Goal: Information Seeking & Learning: Find specific page/section

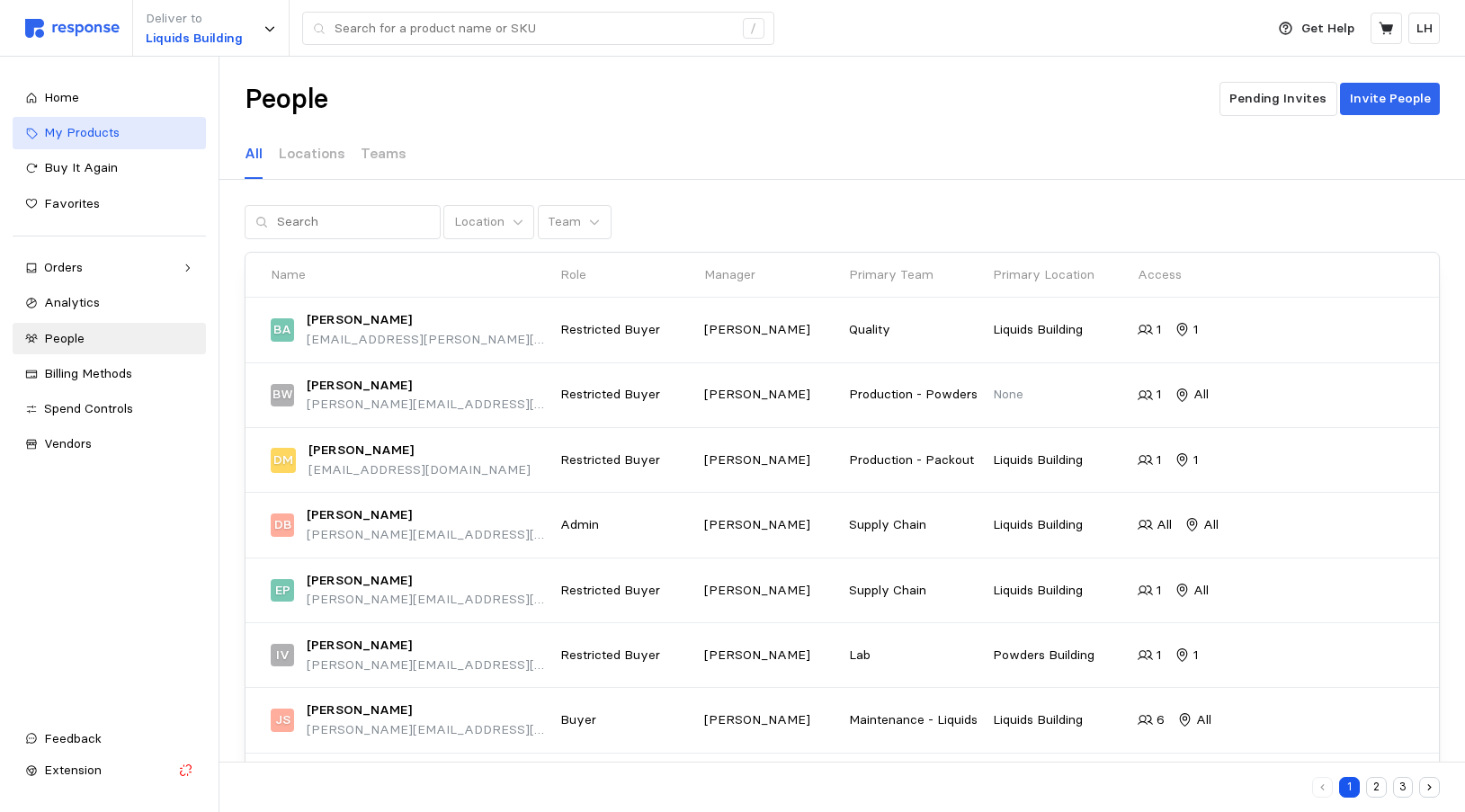
click at [88, 133] on span "My Products" at bounding box center [82, 132] width 76 height 16
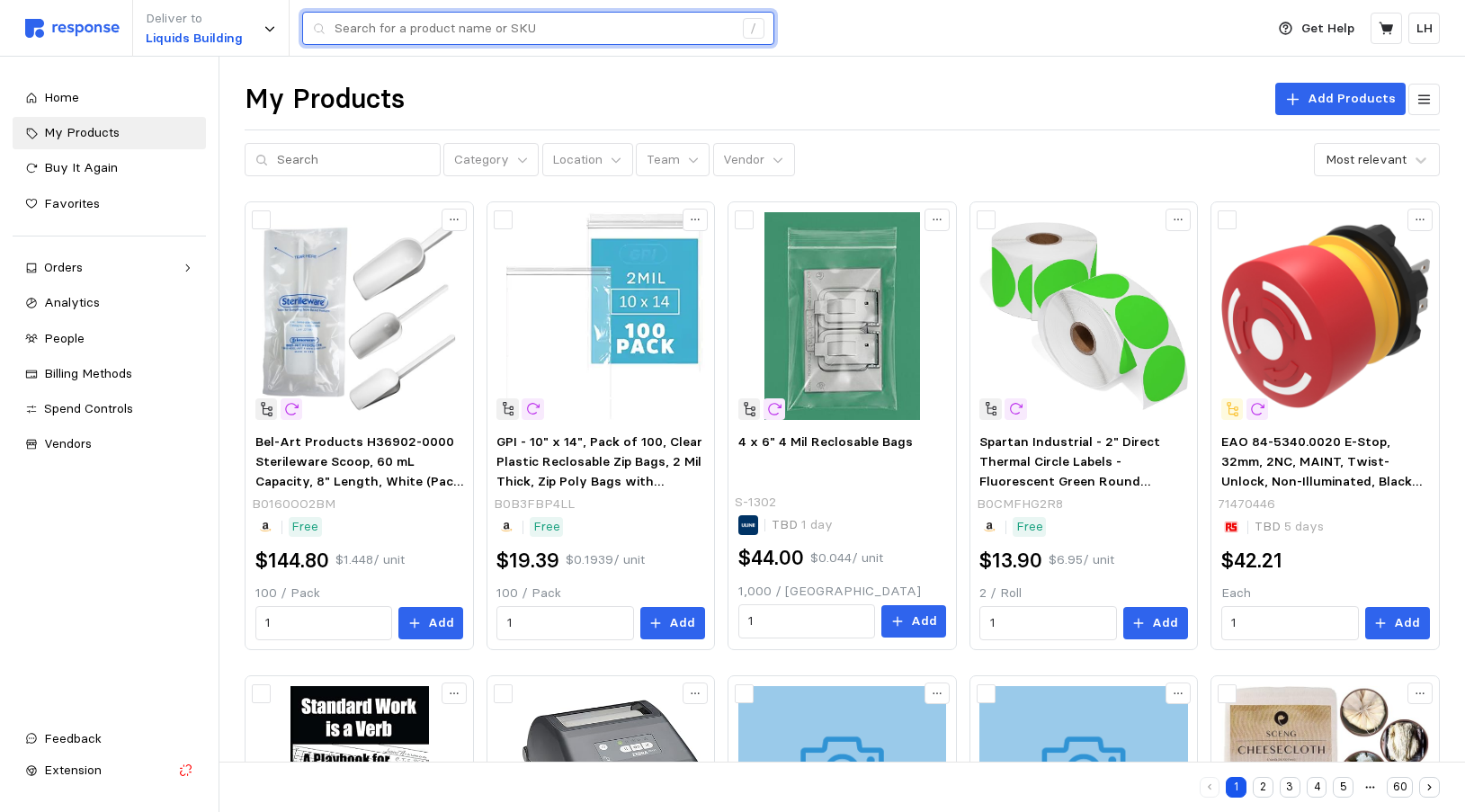
click at [397, 35] on input "text" at bounding box center [533, 29] width 398 height 33
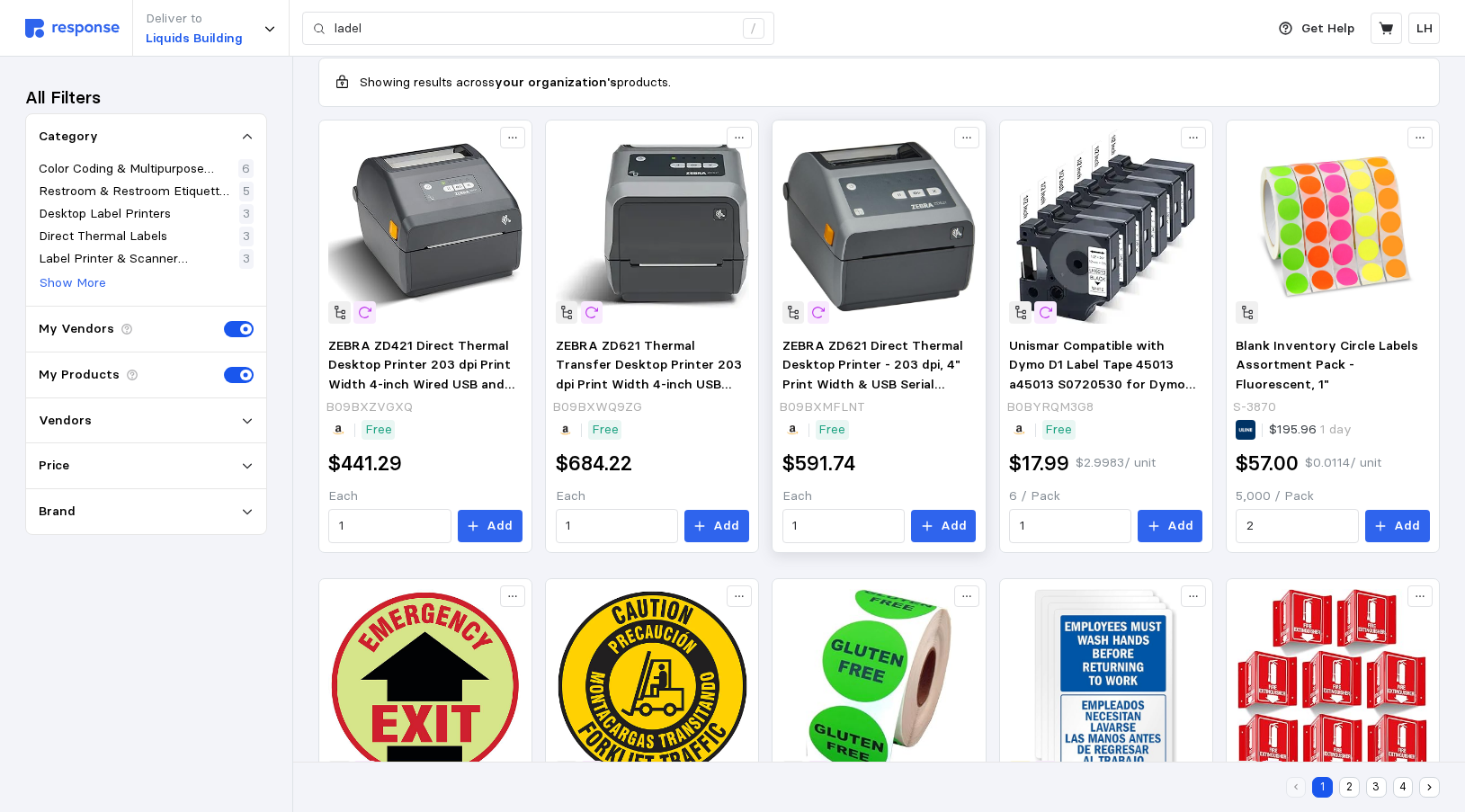
scroll to position [197, 0]
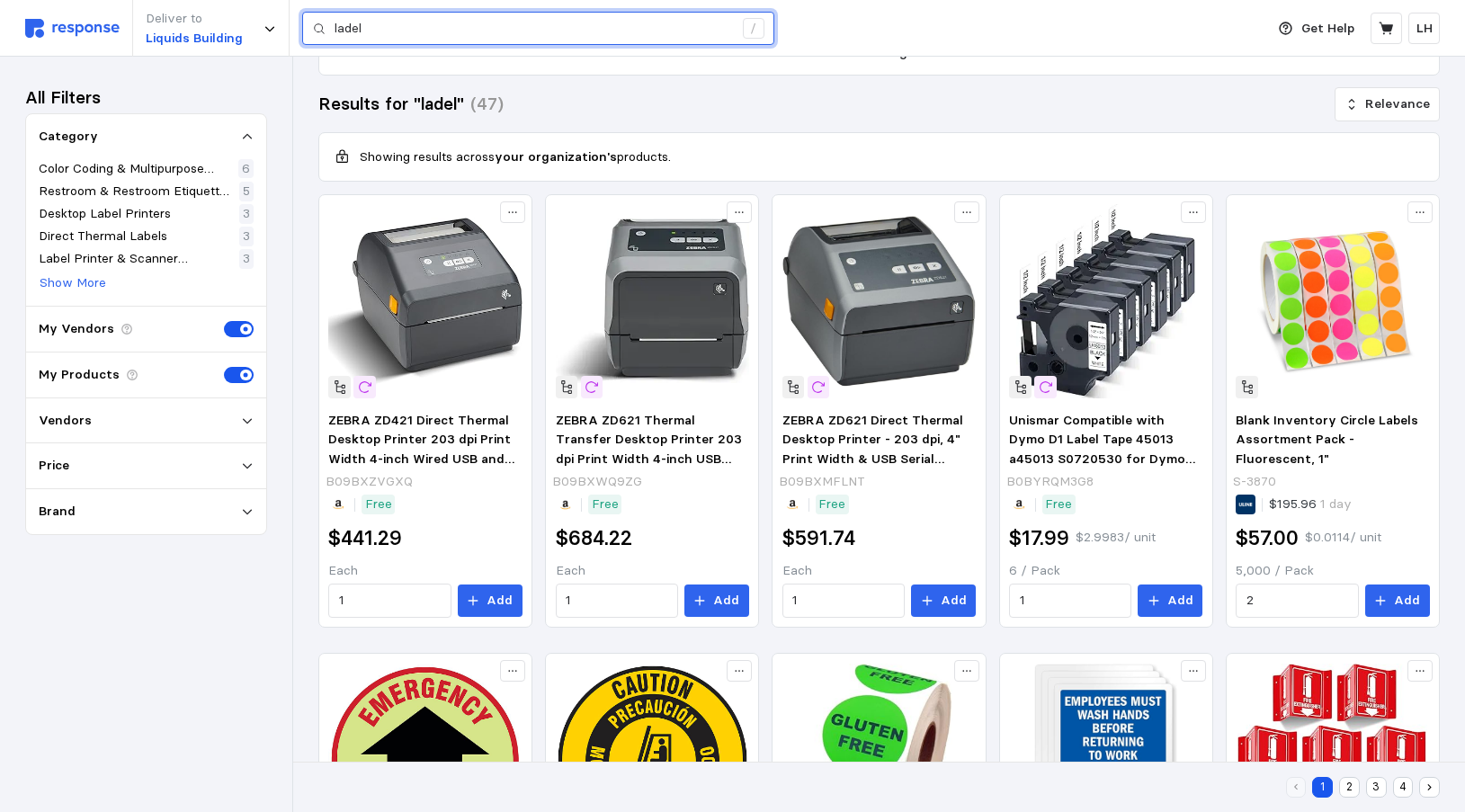
click at [337, 28] on input "ladel" at bounding box center [533, 29] width 398 height 33
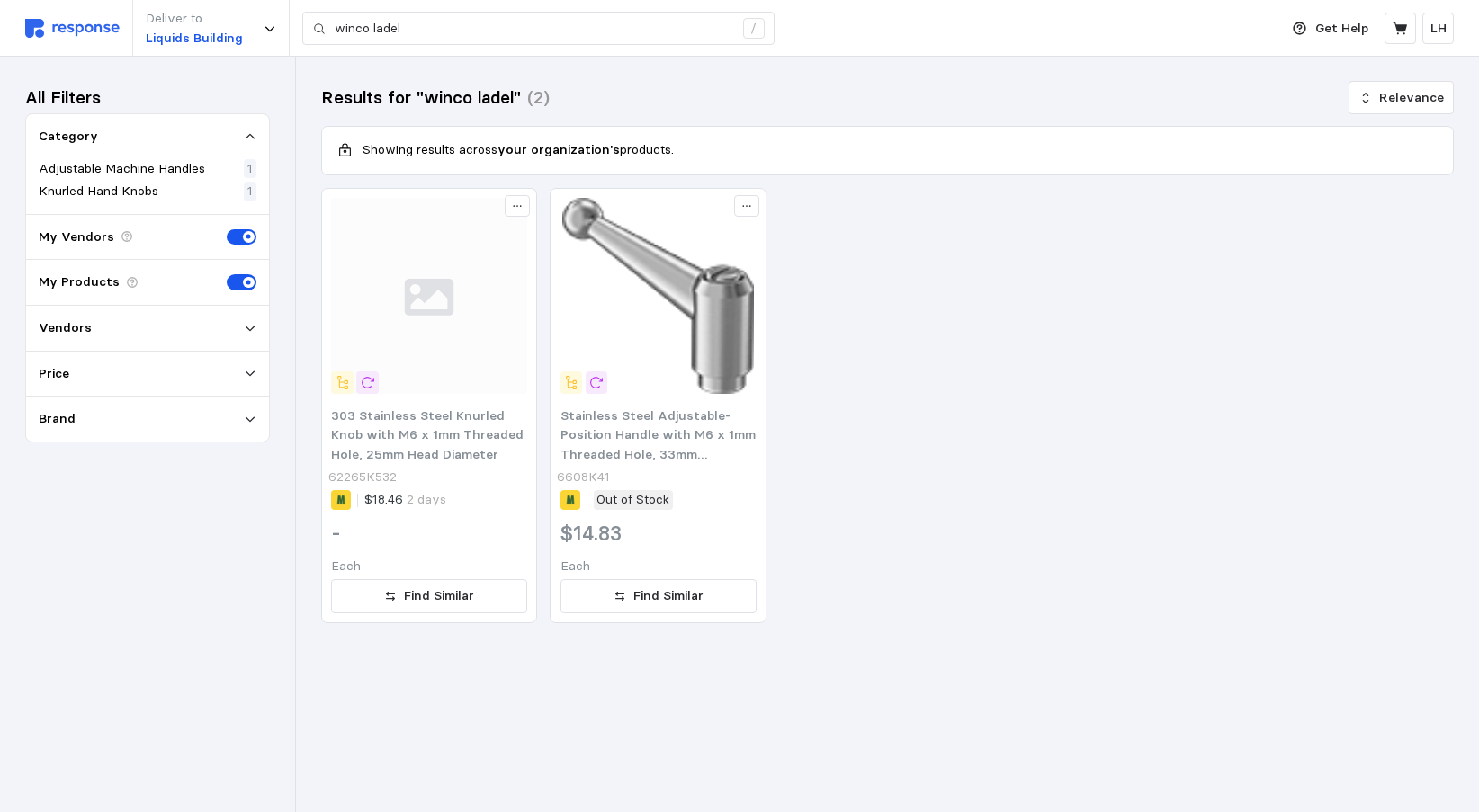
click at [937, 427] on div "303 Stainless Steel Knurled Knob with M6 x 1mm Threaded Hole, 25mm Head Diamete…" at bounding box center [886, 406] width 1132 height 436
click at [931, 248] on div "303 Stainless Steel Knurled Knob with M6 x 1mm Threaded Hole, 25mm Head Diamete…" at bounding box center [886, 406] width 1132 height 436
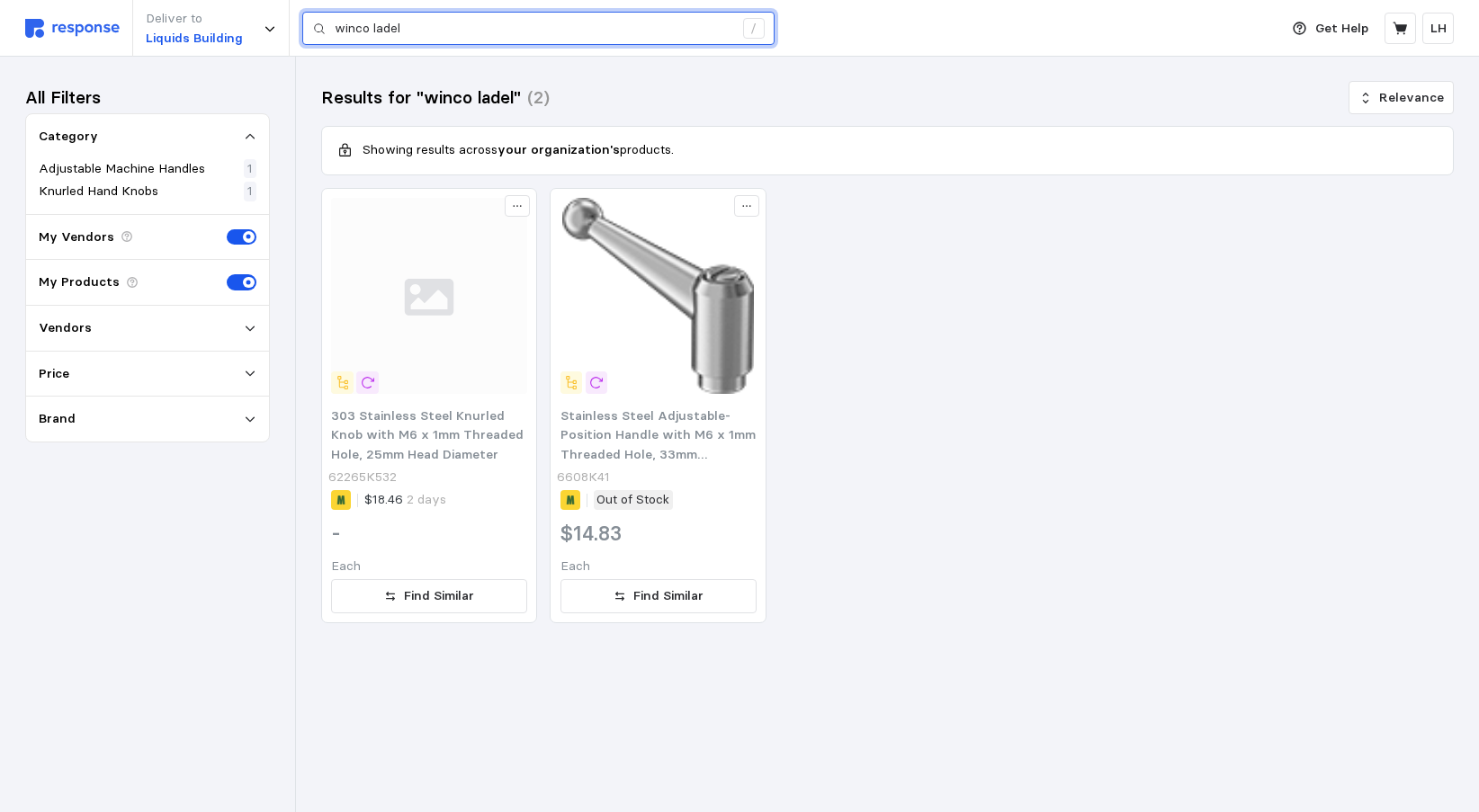
drag, startPoint x: 402, startPoint y: 26, endPoint x: 302, endPoint y: 25, distance: 100.0
click at [302, 25] on div "Deliver to Liquids Building winco ladel /" at bounding box center [647, 28] width 1244 height 57
click at [750, 28] on div "/" at bounding box center [754, 29] width 22 height 22
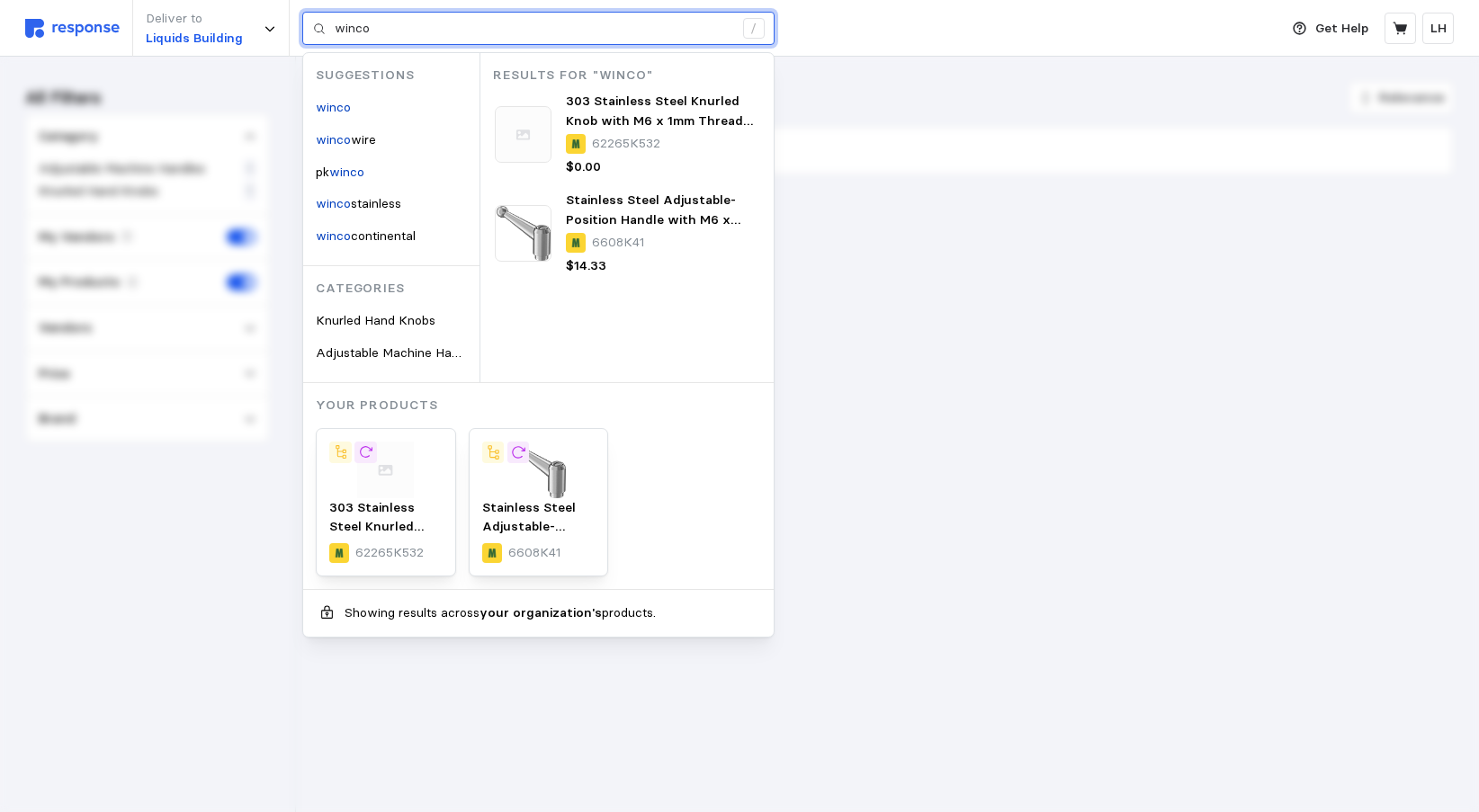
drag, startPoint x: 401, startPoint y: 27, endPoint x: 305, endPoint y: 27, distance: 96.0
click at [305, 27] on div "winco /" at bounding box center [538, 29] width 473 height 34
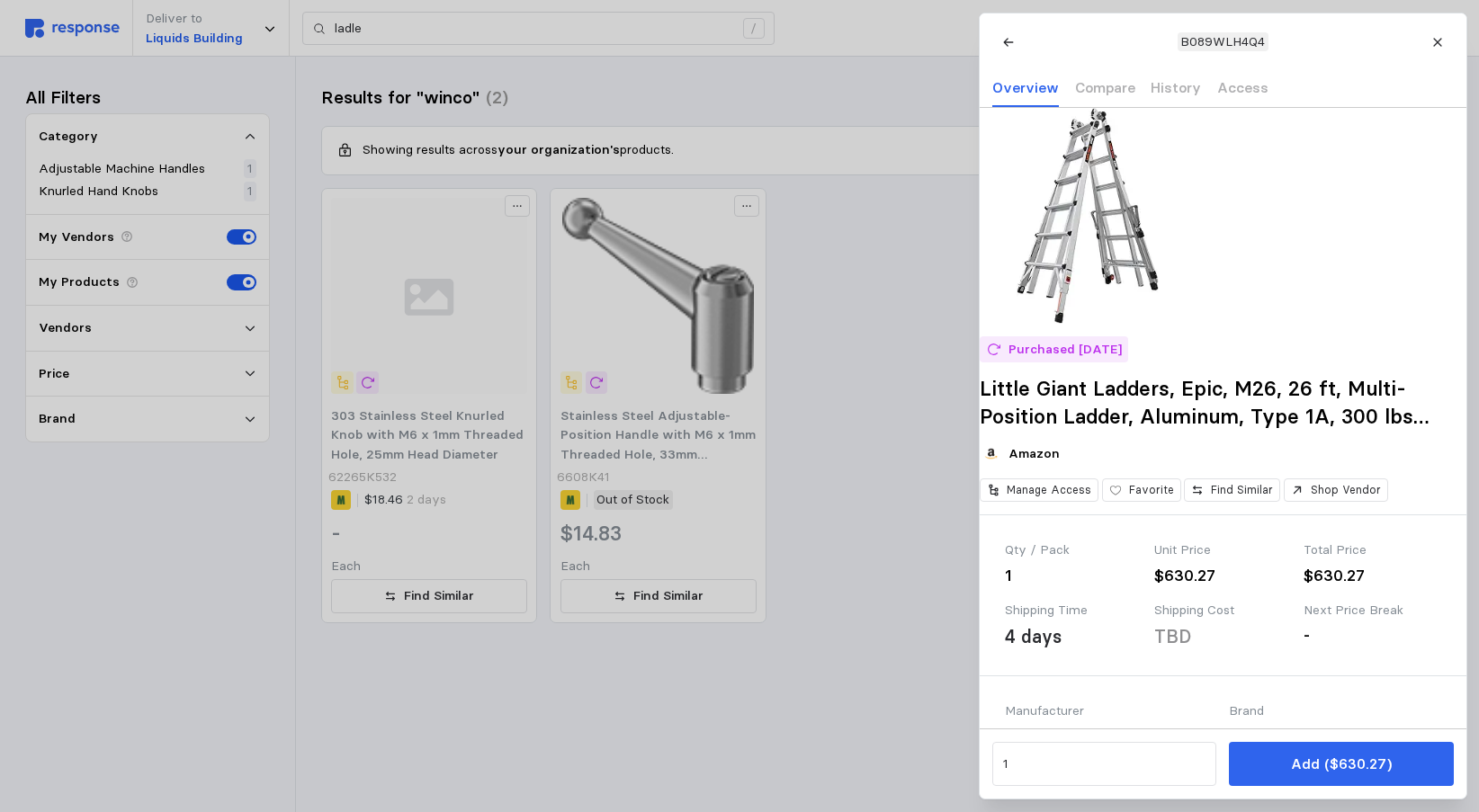
click at [623, 80] on div at bounding box center [739, 406] width 1479 height 812
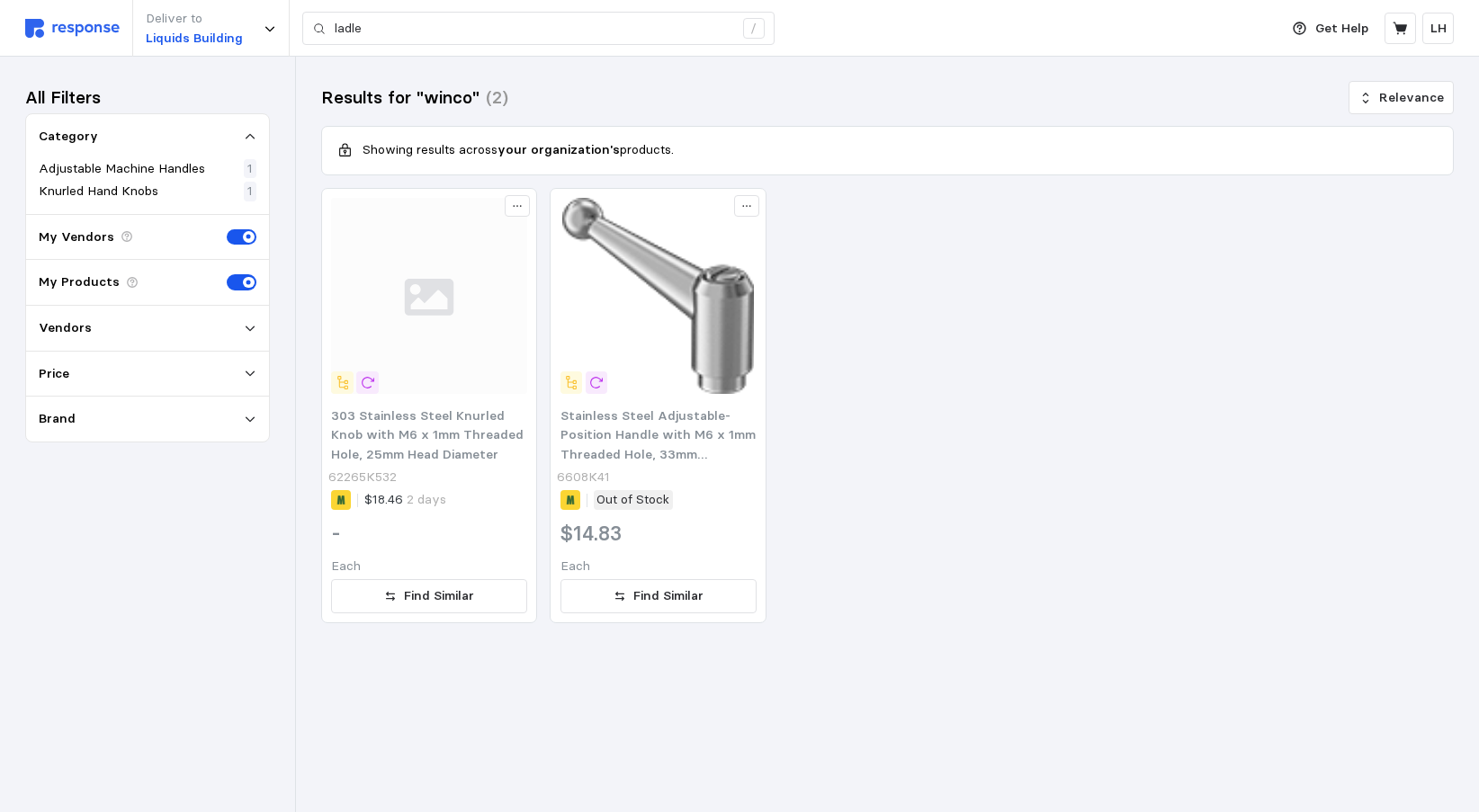
drag, startPoint x: 66, startPoint y: 28, endPoint x: 51, endPoint y: 29, distance: 15.0
click at [66, 28] on img at bounding box center [72, 28] width 95 height 19
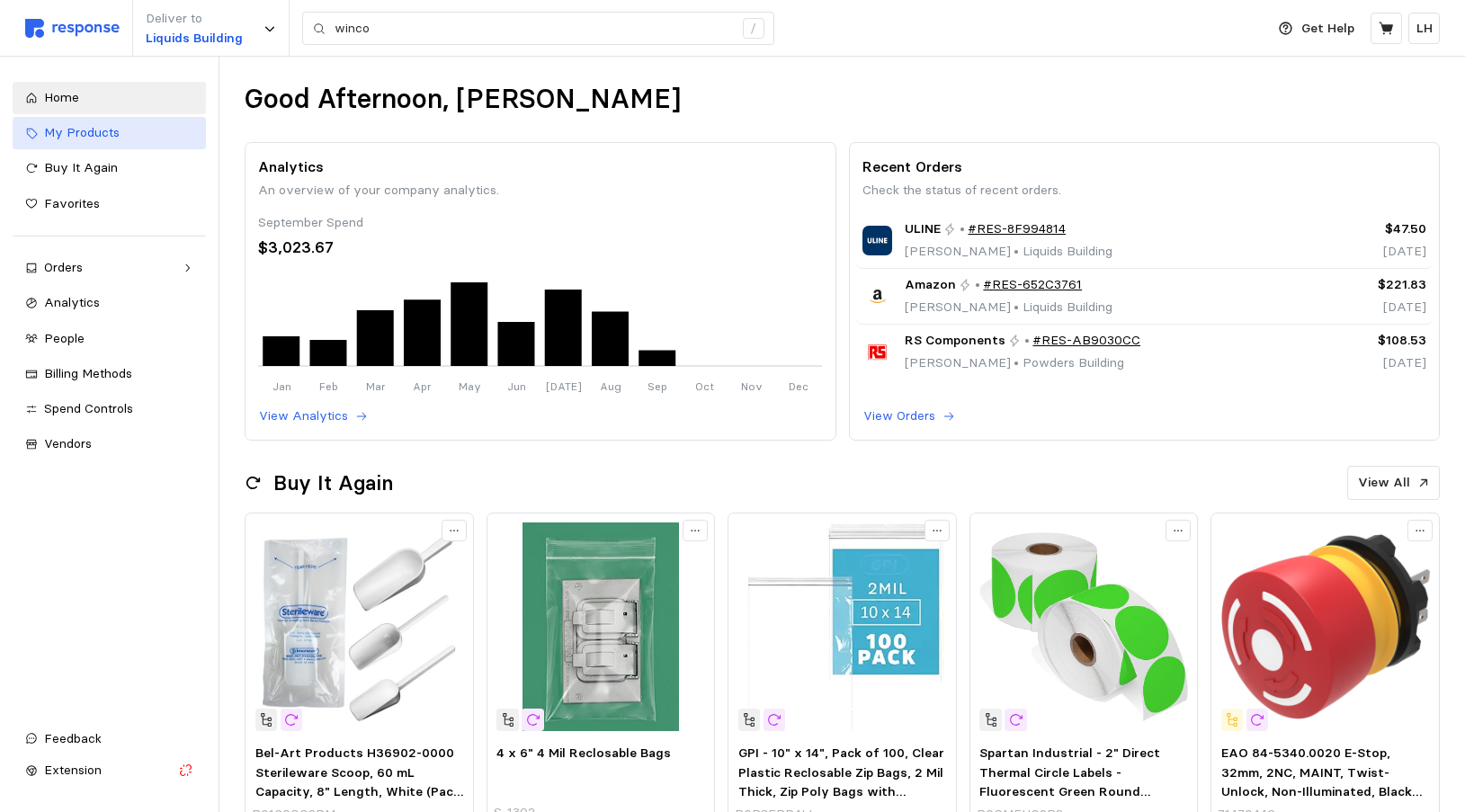
click at [88, 126] on span "My Products" at bounding box center [82, 132] width 76 height 16
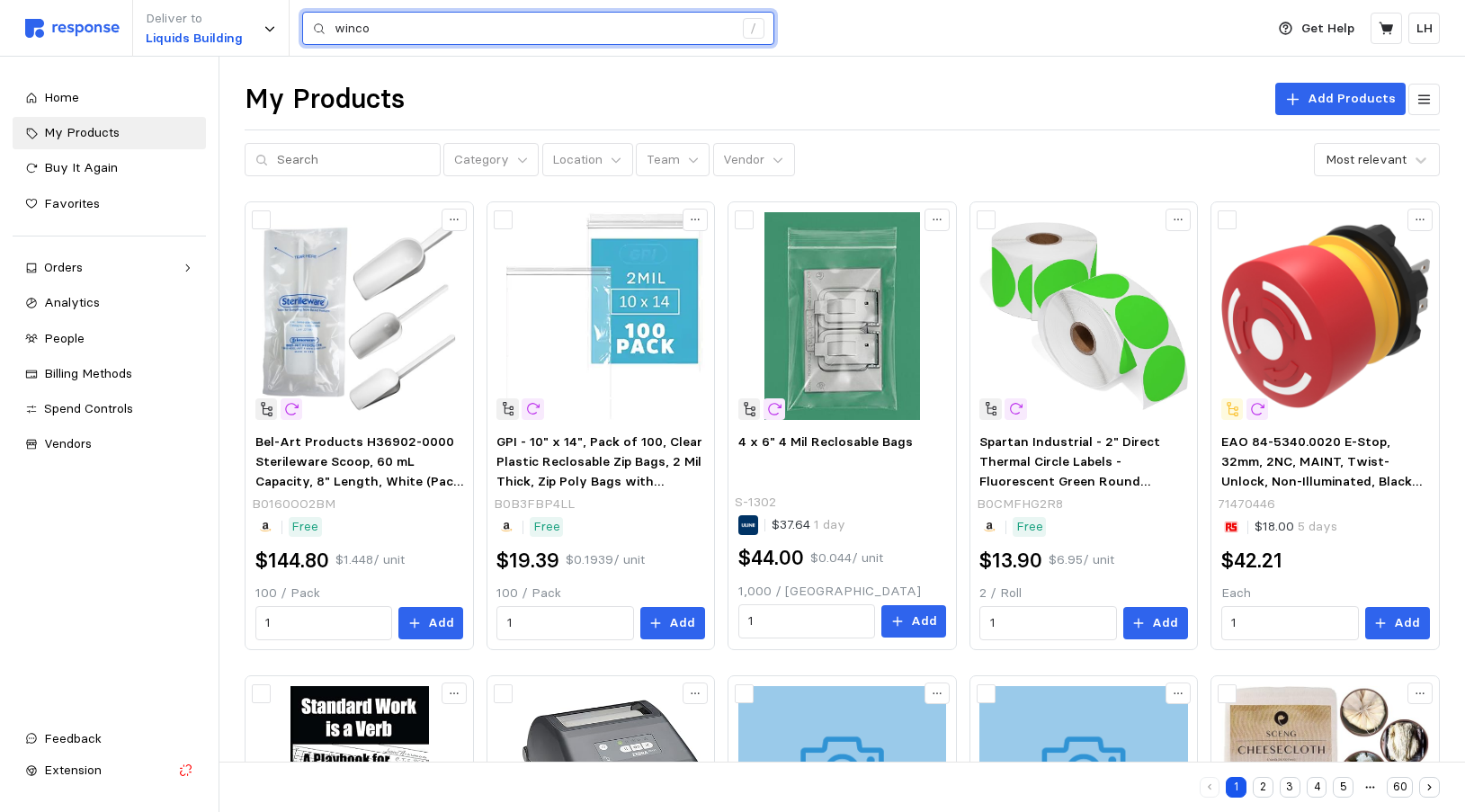
click at [395, 28] on input "winco" at bounding box center [533, 29] width 398 height 33
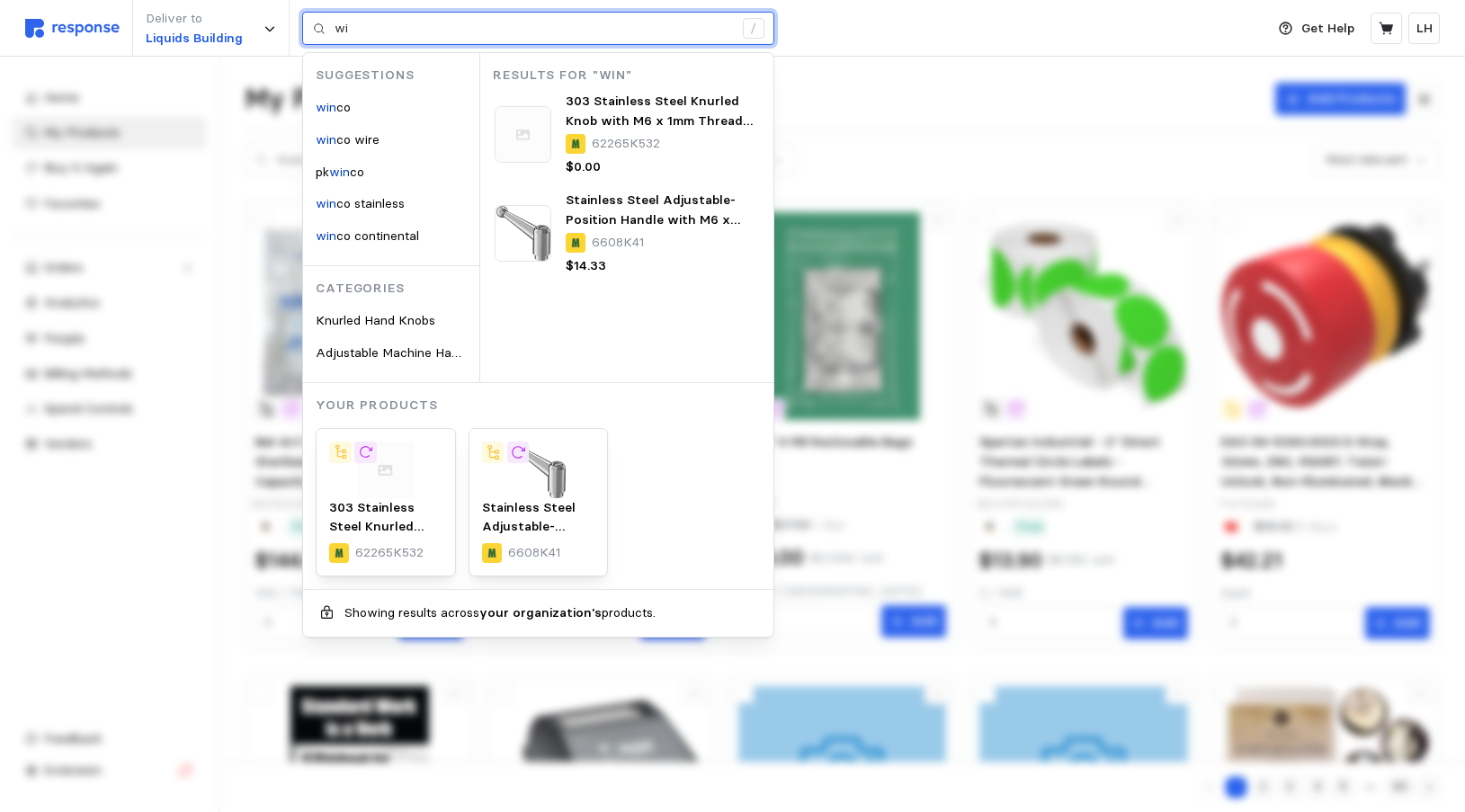
type input "w"
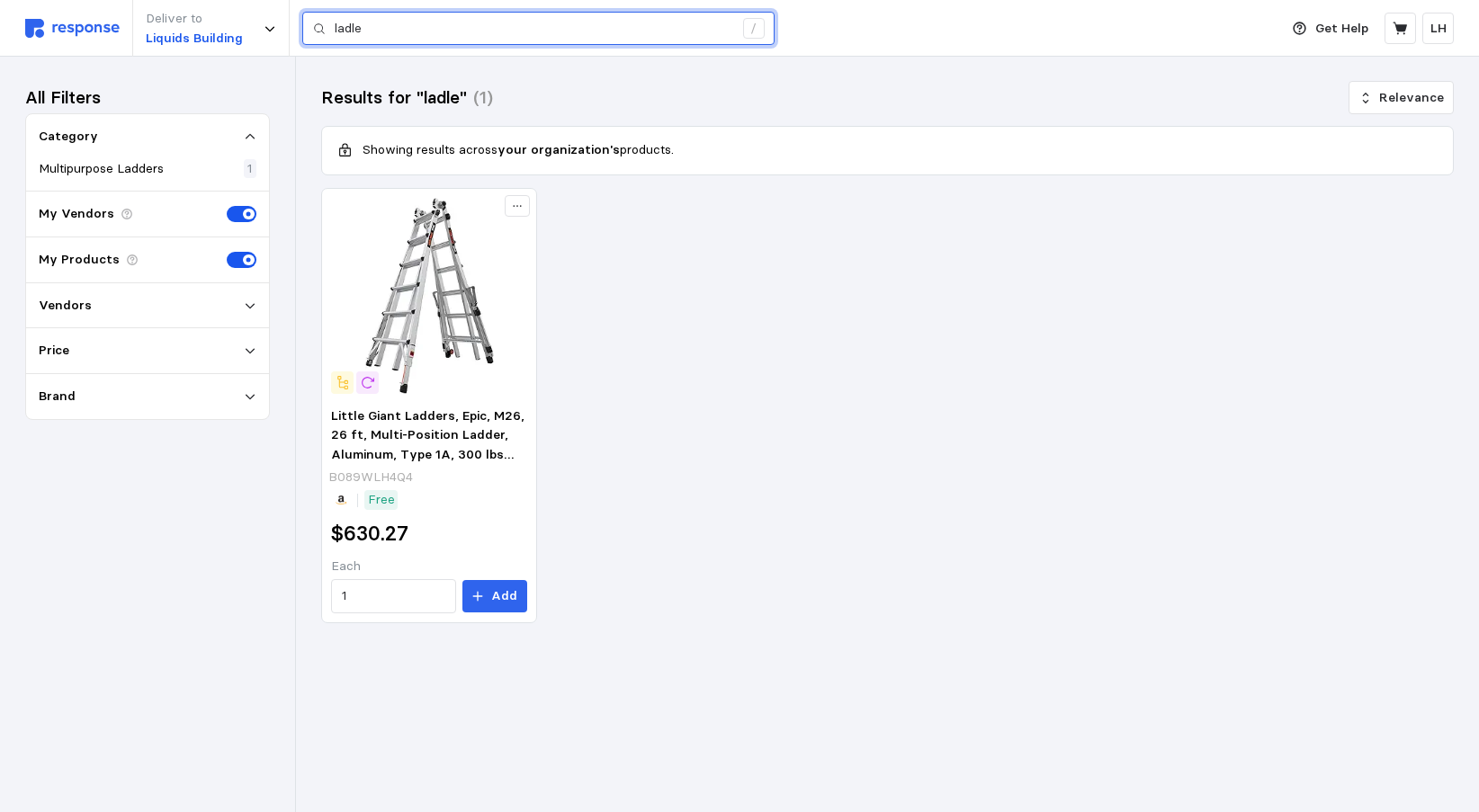
click at [388, 29] on input "ladle" at bounding box center [533, 29] width 398 height 33
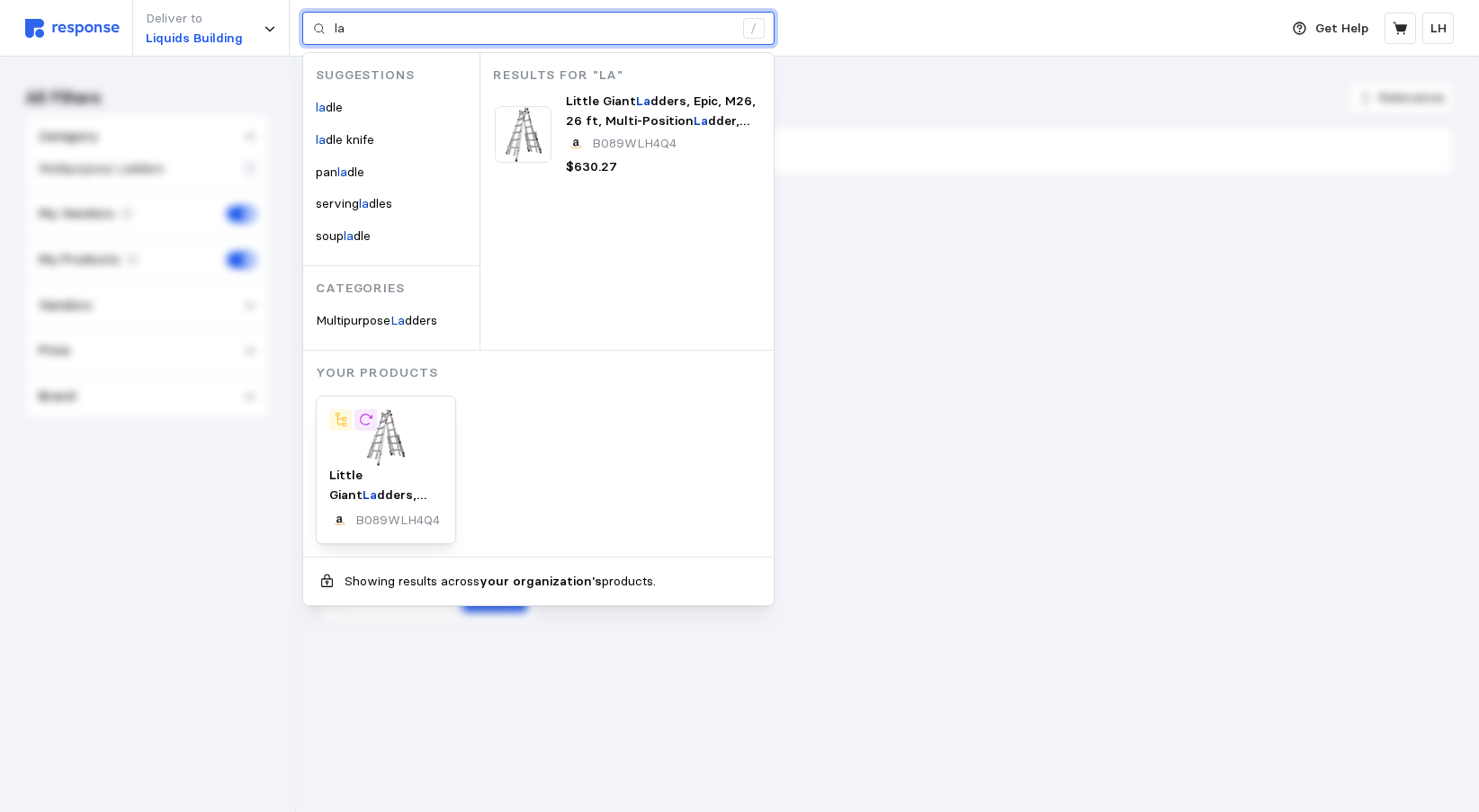
type input "l"
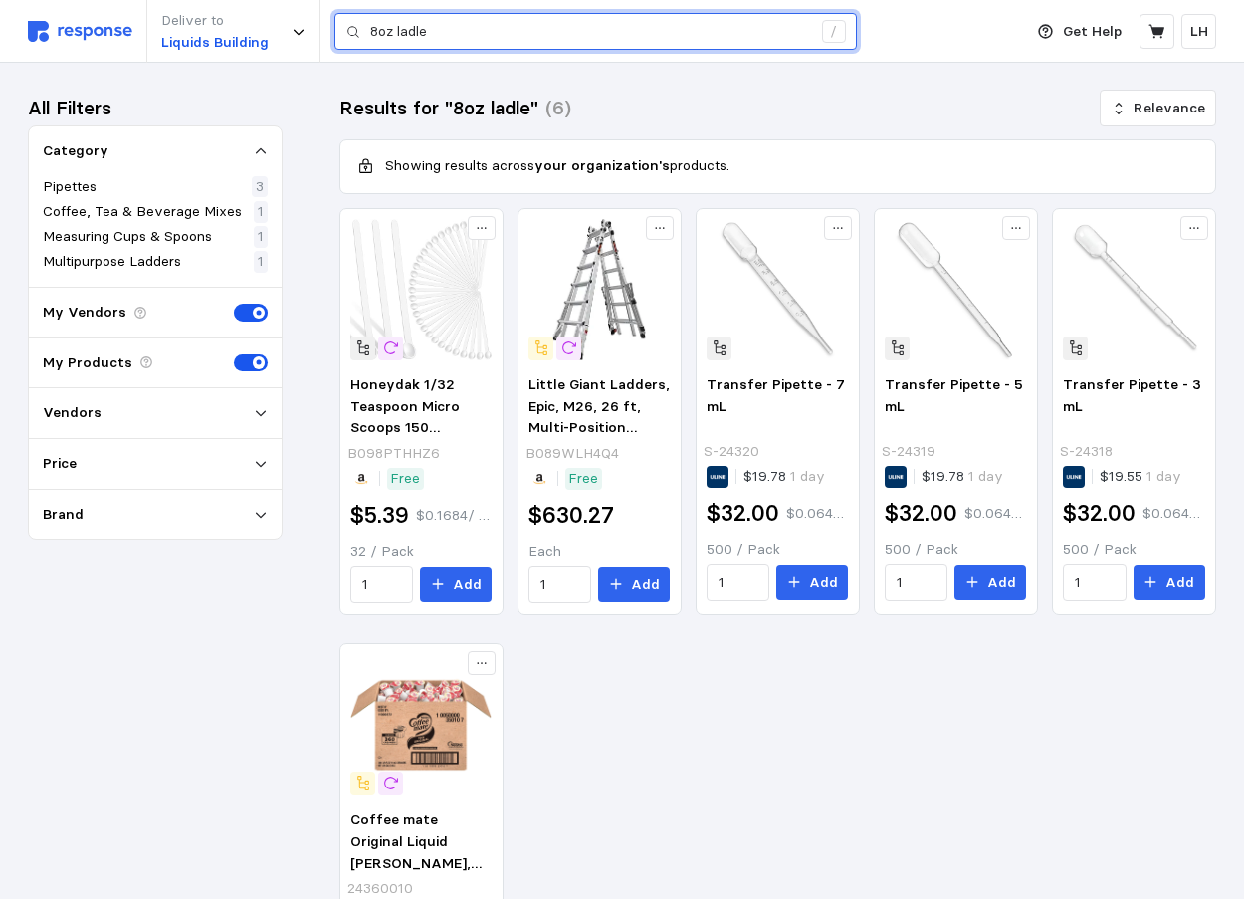
drag, startPoint x: 433, startPoint y: 29, endPoint x: 366, endPoint y: 28, distance: 66.7
click at [366, 28] on div "8oz ladle /" at bounding box center [596, 32] width 523 height 38
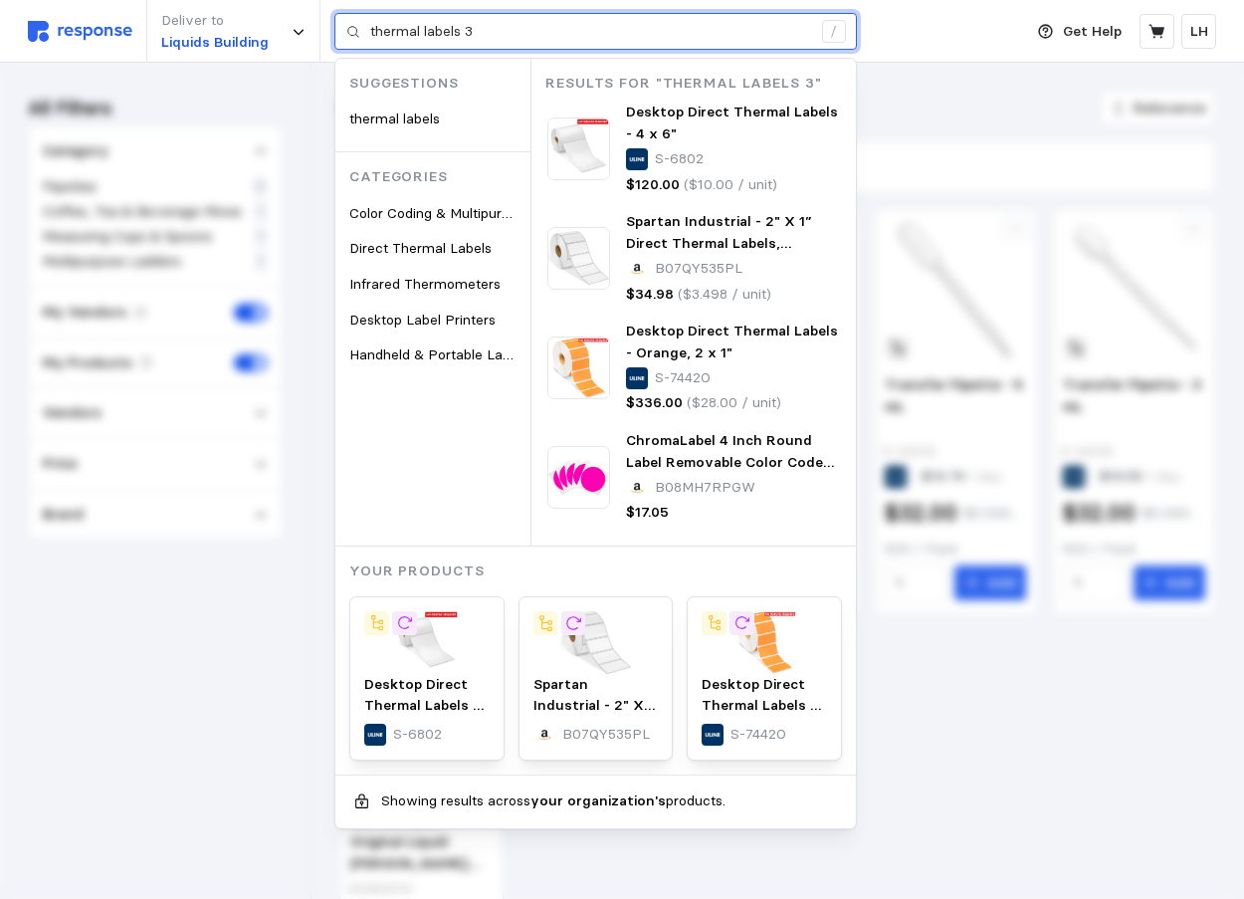
type input "thermal labels 3"
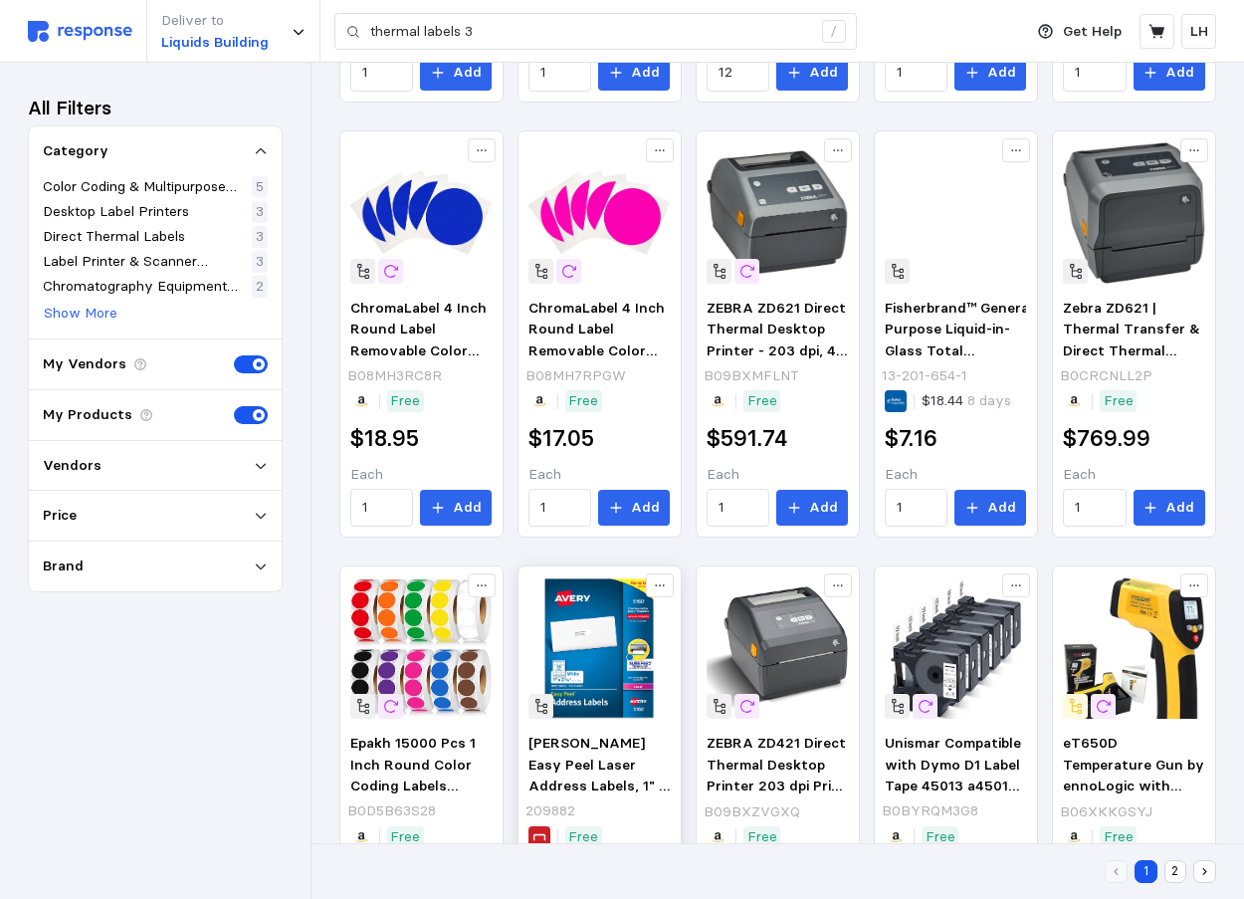
scroll to position [870, 0]
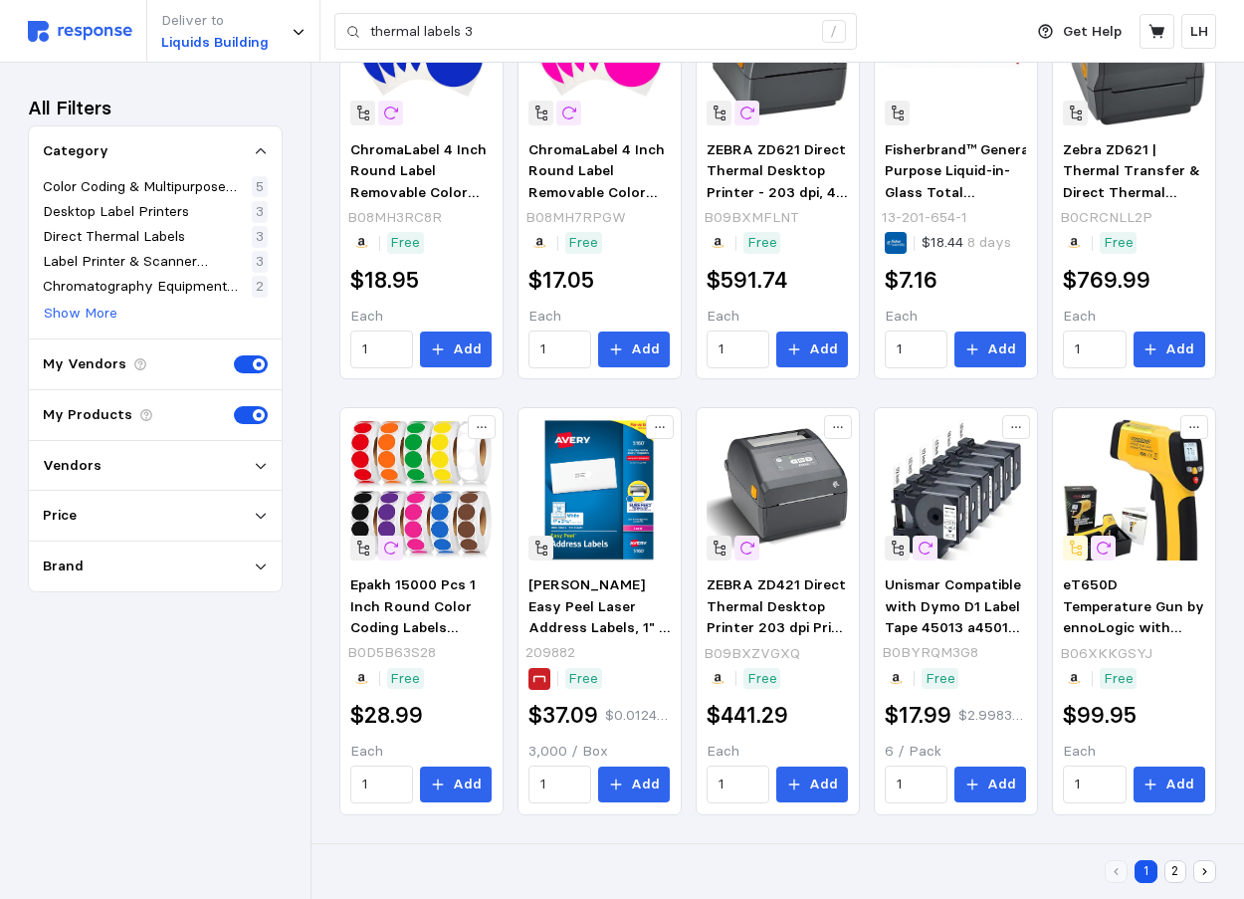
click at [1173, 867] on button "2" at bounding box center [1176, 871] width 23 height 23
